Goal: Task Accomplishment & Management: Manage account settings

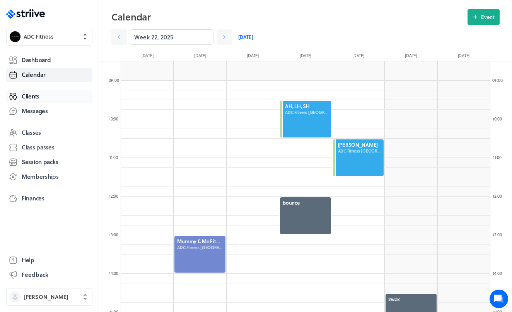
click at [34, 93] on span "Clients" at bounding box center [31, 96] width 18 height 8
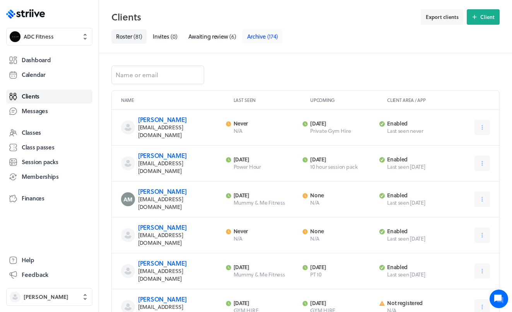
click at [268, 36] on link "Archive ( 174 )" at bounding box center [262, 36] width 41 height 14
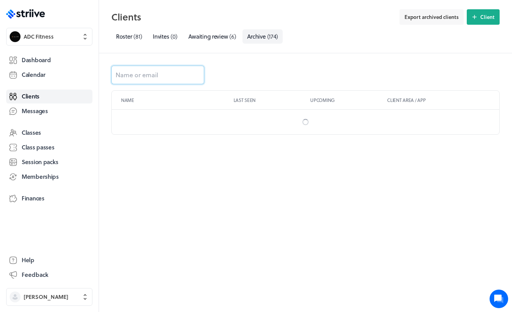
click at [155, 81] on input at bounding box center [157, 75] width 93 height 19
type input "overt"
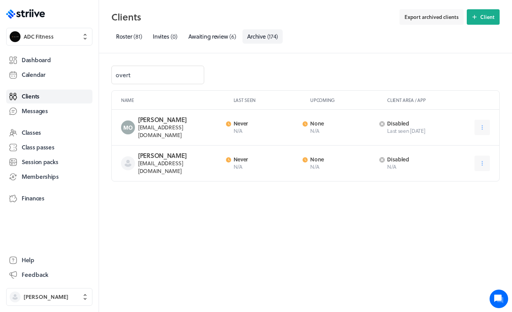
click at [162, 154] on h3 "[PERSON_NAME]" at bounding box center [179, 156] width 83 height 8
click at [160, 152] on h3 "[PERSON_NAME]" at bounding box center [179, 156] width 83 height 8
click at [477, 156] on button at bounding box center [481, 163] width 15 height 15
click at [462, 176] on button "Restore" at bounding box center [462, 183] width 51 height 14
